Goal: Task Accomplishment & Management: Manage account settings

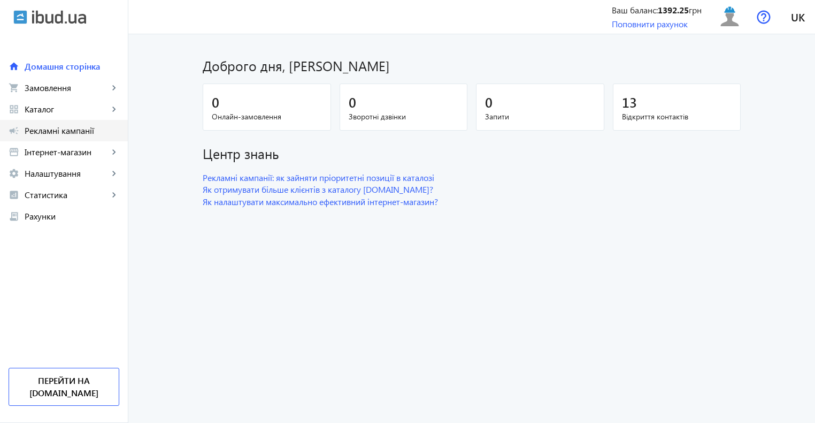
click at [55, 127] on span "Рекламні кампанії" at bounding box center [72, 130] width 95 height 11
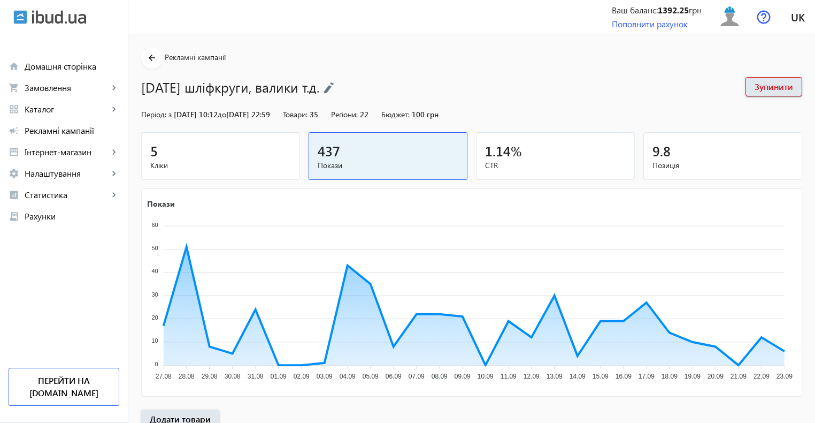
click at [240, 156] on div "5" at bounding box center [220, 150] width 141 height 19
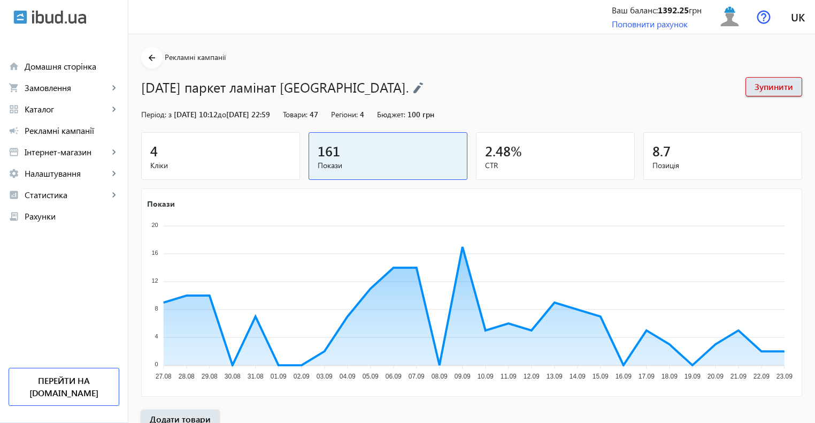
click at [240, 156] on div "4" at bounding box center [220, 150] width 141 height 19
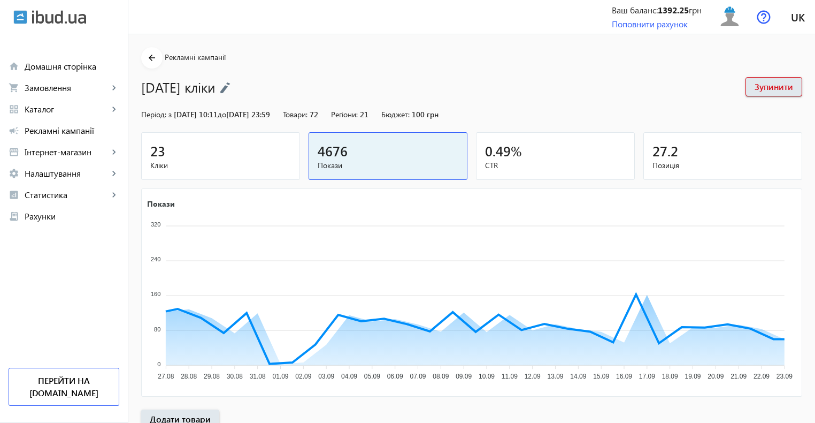
click at [254, 156] on div "23" at bounding box center [220, 150] width 141 height 19
